Goal: Task Accomplishment & Management: Use online tool/utility

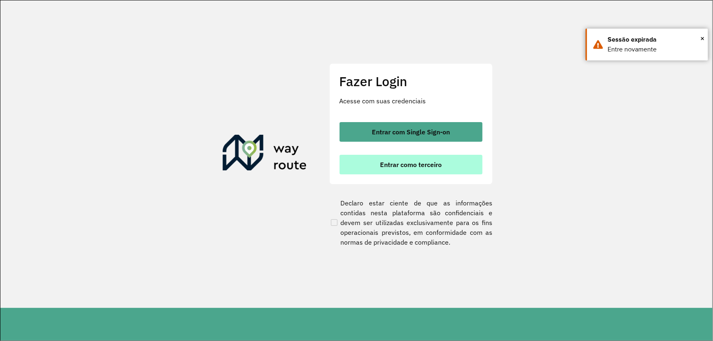
click at [417, 168] on span "Entrar como terceiro" at bounding box center [411, 164] width 62 height 7
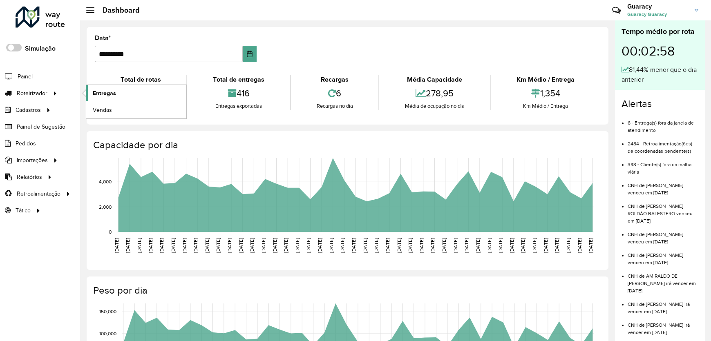
click at [106, 94] on span "Entregas" at bounding box center [104, 93] width 23 height 9
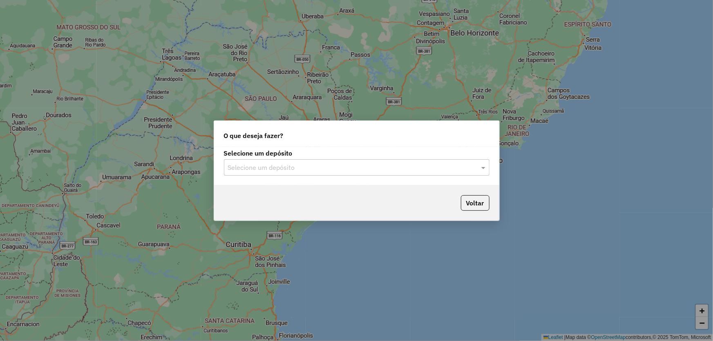
click at [284, 167] on input "text" at bounding box center [348, 168] width 241 height 10
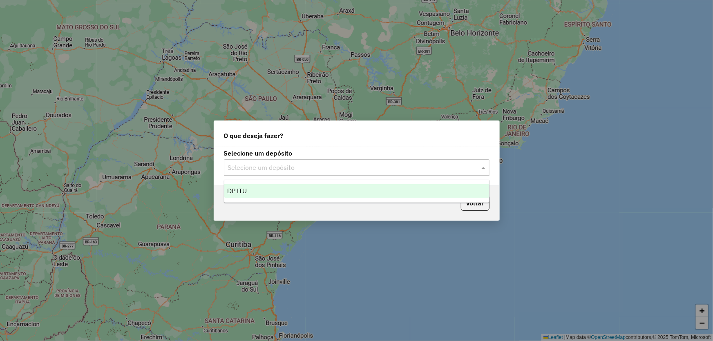
click at [278, 192] on div "DP ITU" at bounding box center [356, 191] width 265 height 14
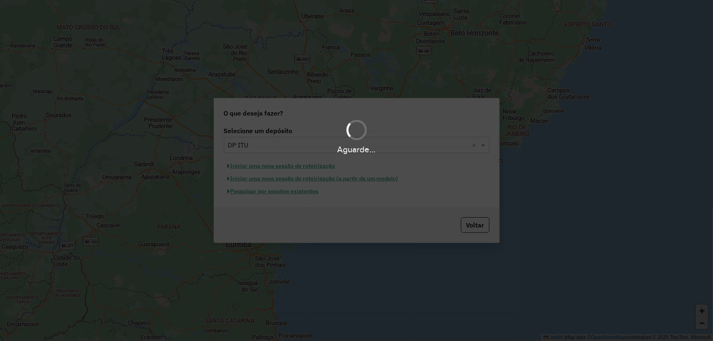
click at [302, 194] on hb-app "Aguarde... Pop-up bloqueado! Seu navegador bloqueou automáticamente a abertura …" at bounding box center [356, 170] width 713 height 341
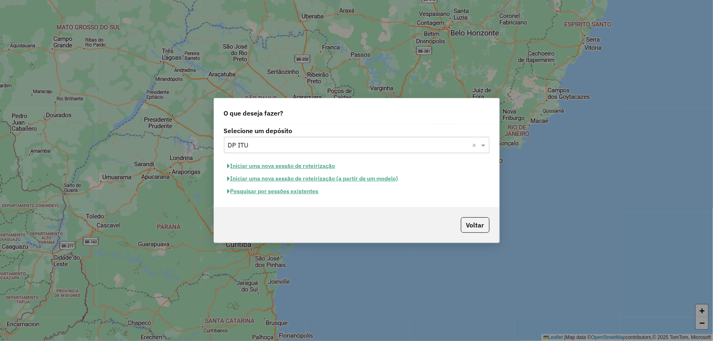
click at [300, 192] on button "Pesquisar por sessões existentes" at bounding box center [273, 191] width 99 height 13
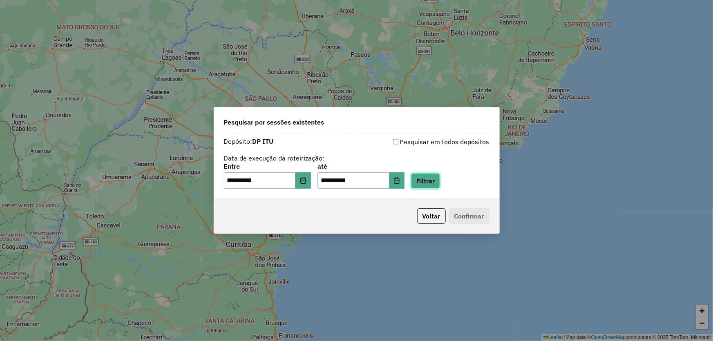
click at [440, 184] on button "Filtrar" at bounding box center [425, 181] width 29 height 16
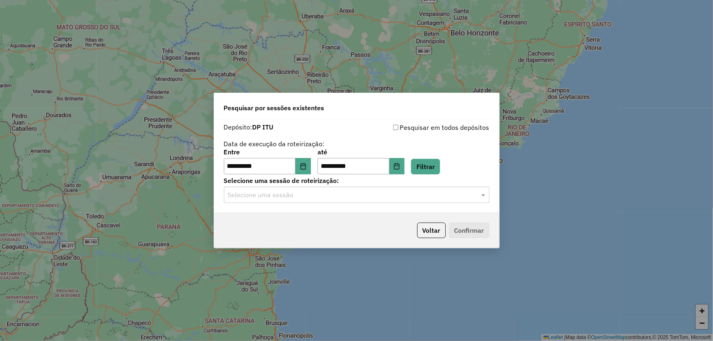
click at [291, 198] on hb-app "**********" at bounding box center [356, 170] width 713 height 341
click at [291, 198] on input "text" at bounding box center [348, 195] width 241 height 10
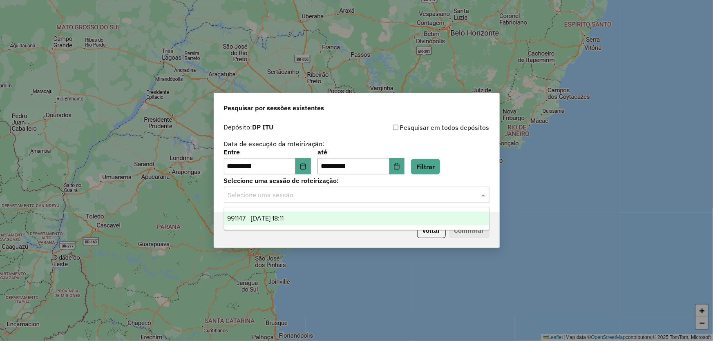
click at [284, 220] on span "991147 - [DATE] 18:11" at bounding box center [256, 218] width 56 height 7
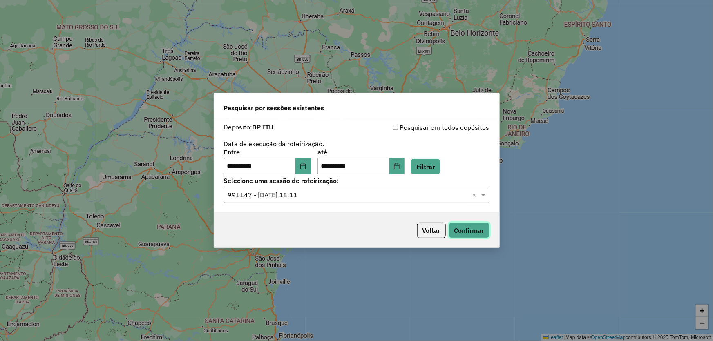
click at [462, 227] on button "Confirmar" at bounding box center [469, 231] width 40 height 16
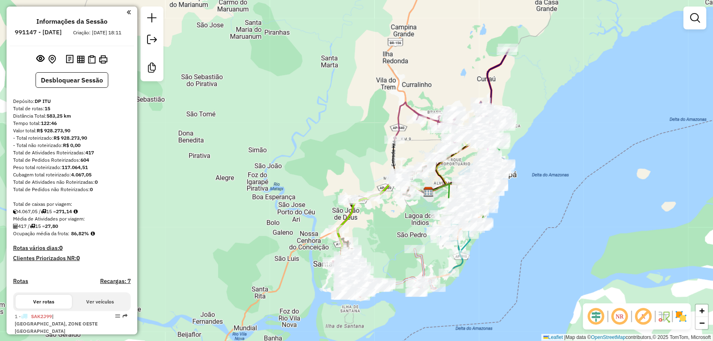
drag, startPoint x: 359, startPoint y: 176, endPoint x: 546, endPoint y: 202, distance: 188.5
click at [546, 202] on div "Janela de atendimento Grade de atendimento Capacidade Transportadoras Veículos …" at bounding box center [356, 170] width 713 height 341
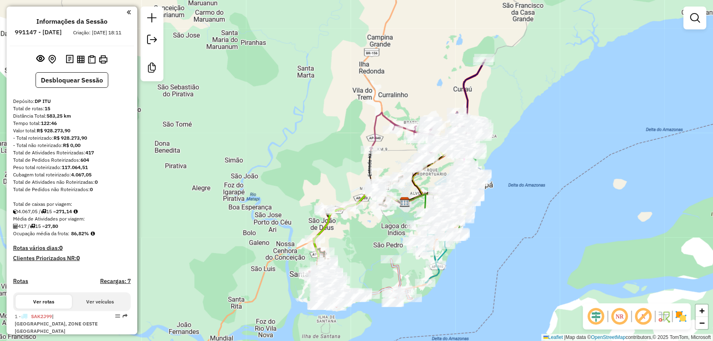
drag, startPoint x: 585, startPoint y: 112, endPoint x: 556, endPoint y: 121, distance: 30.1
click at [557, 120] on div "Janela de atendimento Grade de atendimento Capacidade Transportadoras Veículos …" at bounding box center [356, 170] width 713 height 341
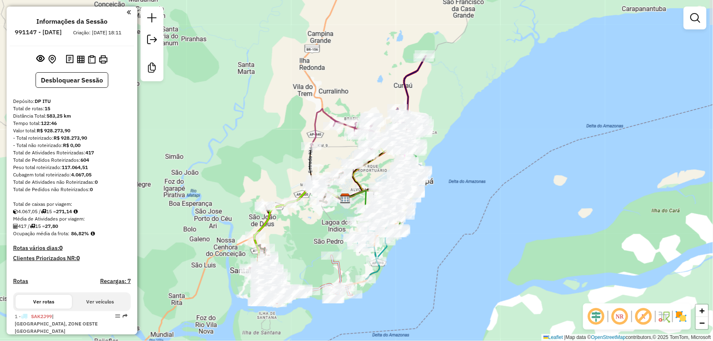
drag, startPoint x: 534, startPoint y: 119, endPoint x: 479, endPoint y: 118, distance: 55.2
click at [479, 118] on div "Janela de atendimento Grade de atendimento Capacidade Transportadoras Veículos …" at bounding box center [356, 170] width 713 height 341
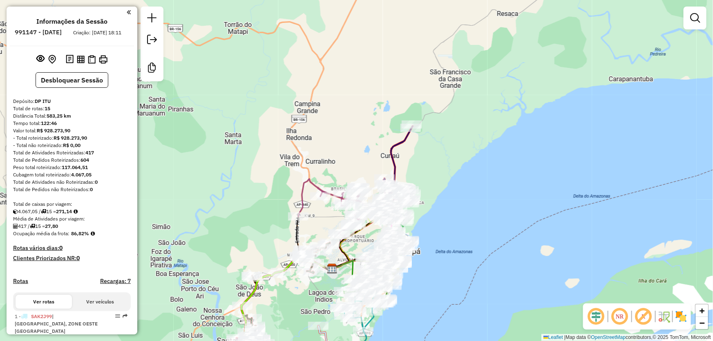
drag, startPoint x: 463, startPoint y: 90, endPoint x: 448, endPoint y: 160, distance: 72.2
click at [450, 160] on div "Janela de atendimento Grade de atendimento Capacidade Transportadoras Veículos …" at bounding box center [356, 170] width 713 height 341
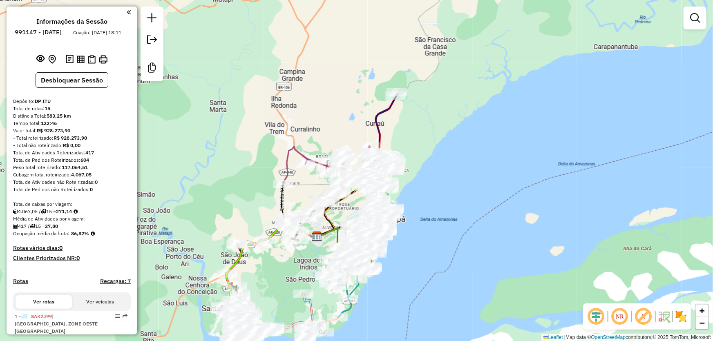
drag, startPoint x: 351, startPoint y: 143, endPoint x: 316, endPoint y: 82, distance: 71.2
click at [316, 82] on div "Janela de atendimento Grade de atendimento Capacidade Transportadoras Veículos …" at bounding box center [356, 170] width 713 height 341
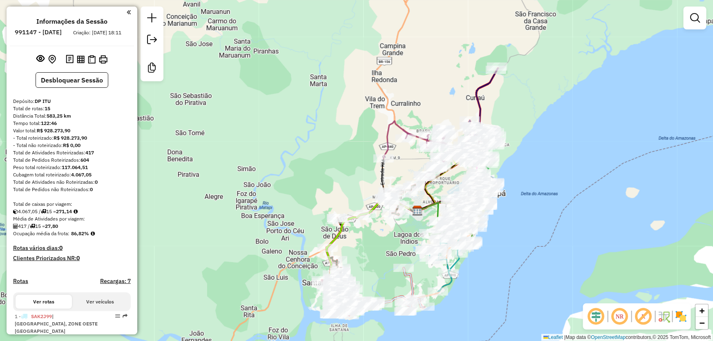
drag, startPoint x: 408, startPoint y: 200, endPoint x: 527, endPoint y: 217, distance: 120.6
click at [527, 217] on div "Janela de atendimento Grade de atendimento Capacidade Transportadoras Veículos …" at bounding box center [356, 170] width 713 height 341
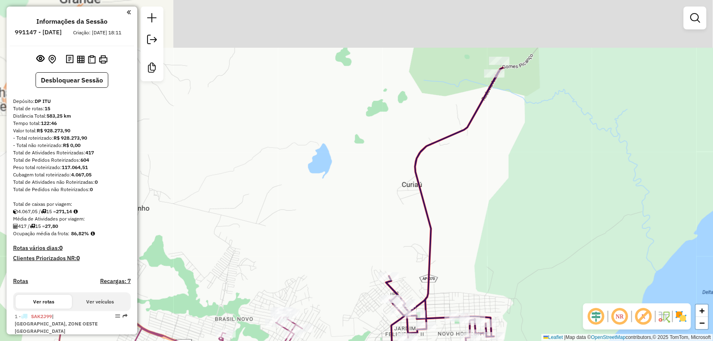
drag, startPoint x: 499, startPoint y: 59, endPoint x: 484, endPoint y: 134, distance: 76.7
click at [484, 134] on div "Janela de atendimento Grade de atendimento Capacidade Transportadoras Veículos …" at bounding box center [356, 170] width 713 height 341
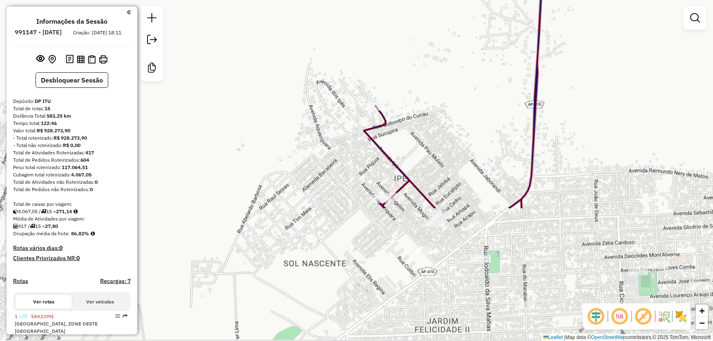
drag, startPoint x: 411, startPoint y: 274, endPoint x: 400, endPoint y: 106, distance: 168.0
click at [400, 106] on div "Janela de atendimento Grade de atendimento Capacidade Transportadoras Veículos …" at bounding box center [356, 170] width 713 height 341
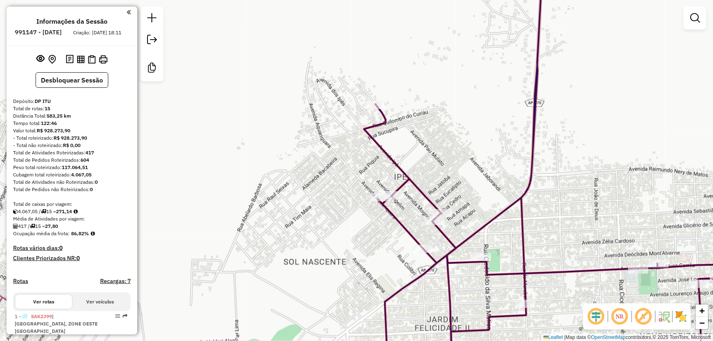
drag, startPoint x: 469, startPoint y: 134, endPoint x: 453, endPoint y: 204, distance: 72.2
click at [453, 204] on div "Janela de atendimento Grade de atendimento Capacidade Transportadoras Veículos …" at bounding box center [356, 170] width 713 height 341
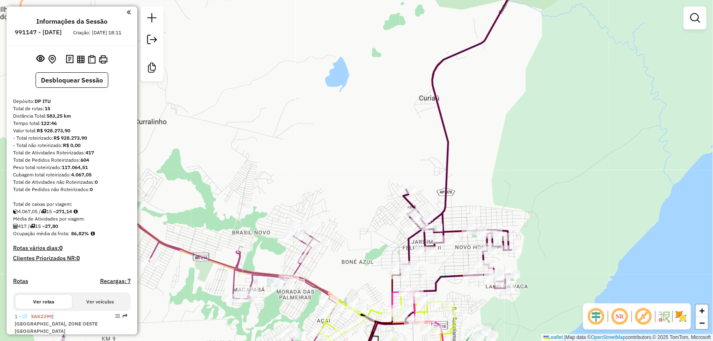
drag, startPoint x: 446, startPoint y: 131, endPoint x: 424, endPoint y: 165, distance: 40.1
click at [424, 165] on div "Janela de atendimento Grade de atendimento Capacidade Transportadoras Veículos …" at bounding box center [356, 170] width 713 height 341
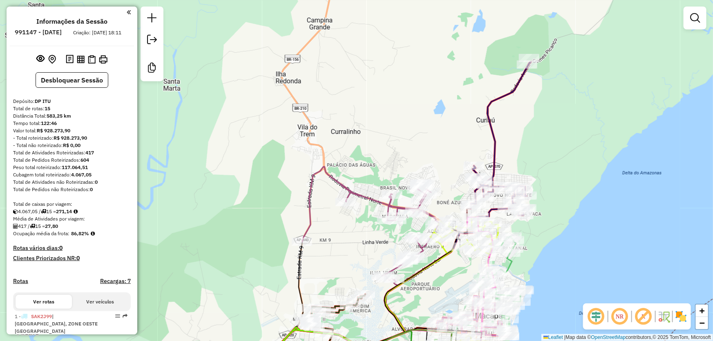
drag, startPoint x: 290, startPoint y: 171, endPoint x: 334, endPoint y: 179, distance: 44.4
click at [334, 179] on icon at bounding box center [370, 224] width 137 height 114
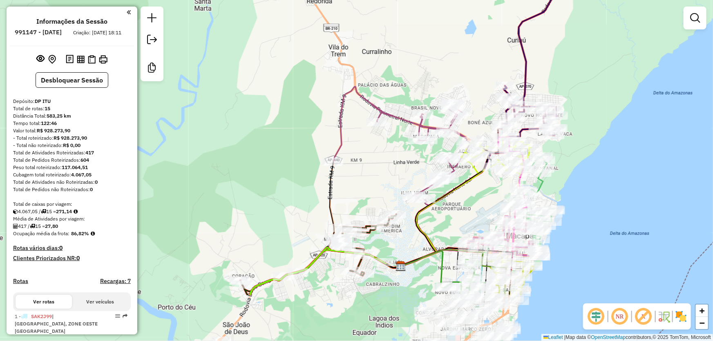
drag, startPoint x: 363, startPoint y: 271, endPoint x: 408, endPoint y: 147, distance: 131.9
click at [410, 149] on div "Janela de atendimento Grade de atendimento Capacidade Transportadoras Veículos …" at bounding box center [356, 170] width 713 height 341
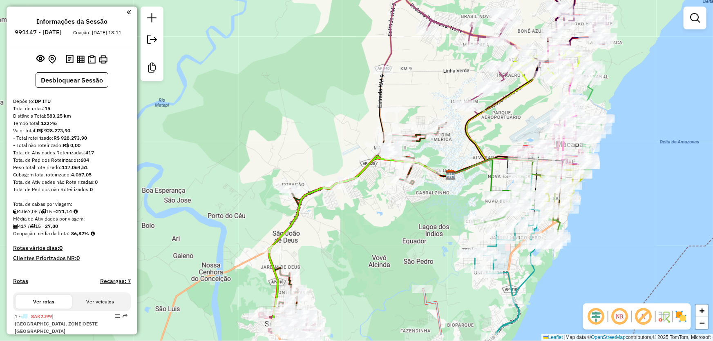
drag, startPoint x: 329, startPoint y: 270, endPoint x: 412, endPoint y: 201, distance: 108.0
click at [390, 206] on div "Janela de atendimento Grade de atendimento Capacidade Transportadoras Veículos …" at bounding box center [356, 170] width 713 height 341
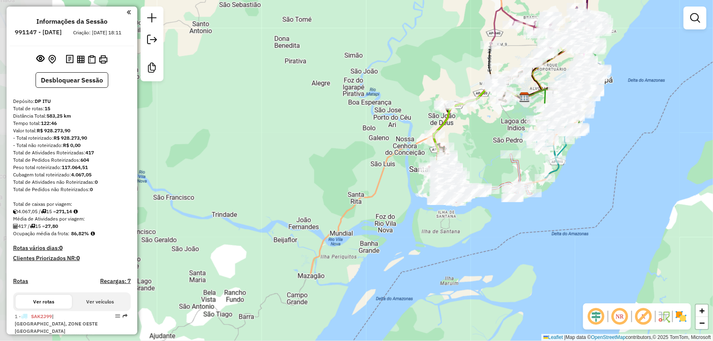
drag, startPoint x: 413, startPoint y: 245, endPoint x: 492, endPoint y: 163, distance: 113.6
click at [491, 164] on div "Janela de atendimento Grade de atendimento Capacidade Transportadoras Veículos …" at bounding box center [356, 170] width 713 height 341
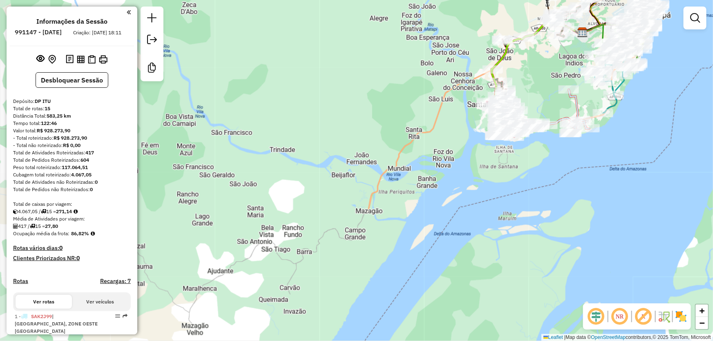
drag, startPoint x: 401, startPoint y: 220, endPoint x: 442, endPoint y: 176, distance: 60.4
click at [444, 180] on div "Janela de atendimento Grade de atendimento Capacidade Transportadoras Veículos …" at bounding box center [356, 170] width 713 height 341
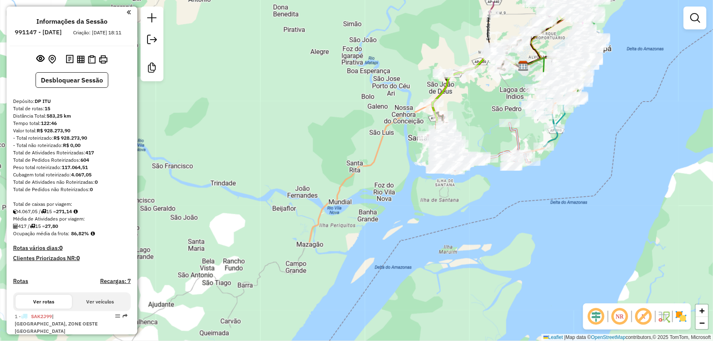
drag, startPoint x: 441, startPoint y: 172, endPoint x: 372, endPoint y: 206, distance: 76.1
click at [376, 208] on div "Janela de atendimento Grade de atendimento Capacidade Transportadoras Veículos …" at bounding box center [356, 170] width 713 height 341
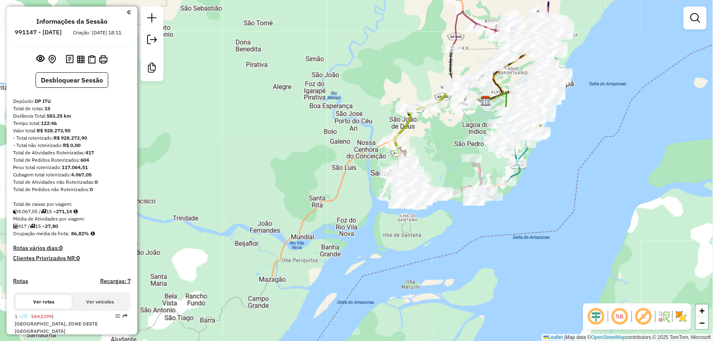
drag, startPoint x: 377, startPoint y: 218, endPoint x: 342, endPoint y: 258, distance: 53.3
click at [342, 258] on div "Janela de atendimento Grade de atendimento Capacidade Transportadoras Veículos …" at bounding box center [356, 170] width 713 height 341
